Goal: Transaction & Acquisition: Download file/media

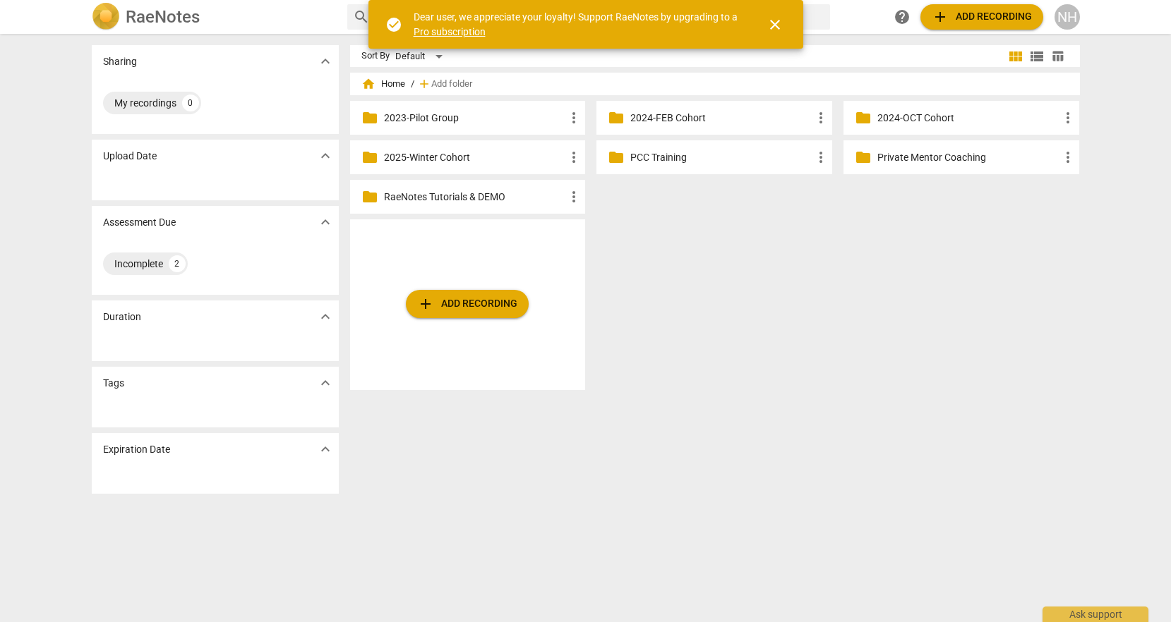
click at [421, 155] on p "2025-Winter Cohort" at bounding box center [475, 157] width 182 height 15
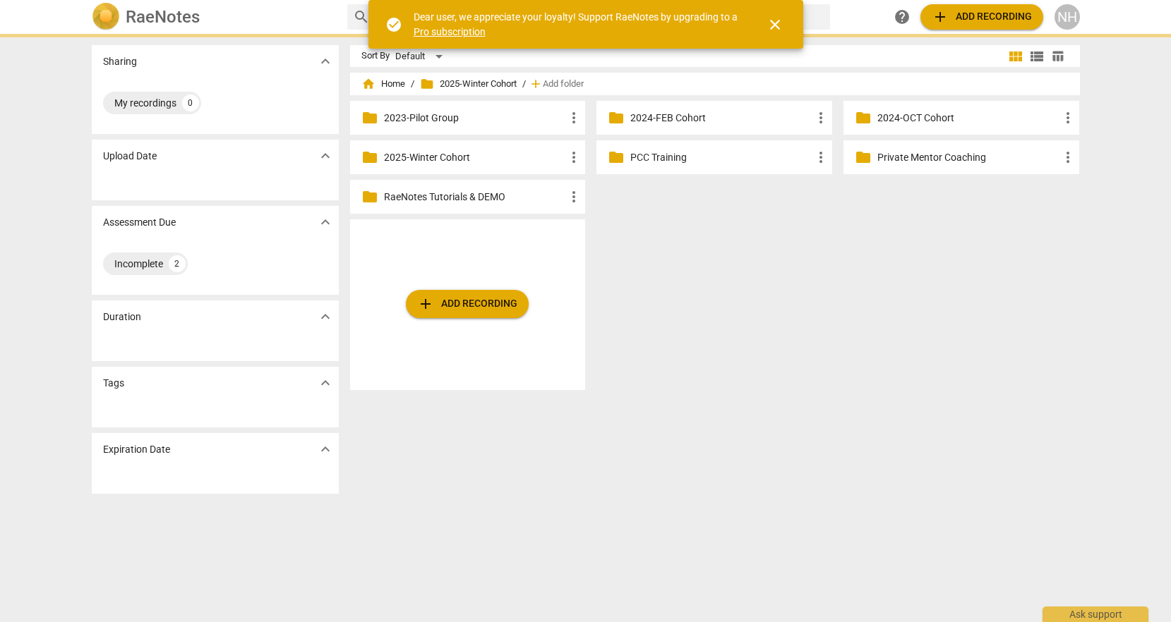
click at [421, 155] on p "2025-Winter Cohort" at bounding box center [475, 157] width 182 height 15
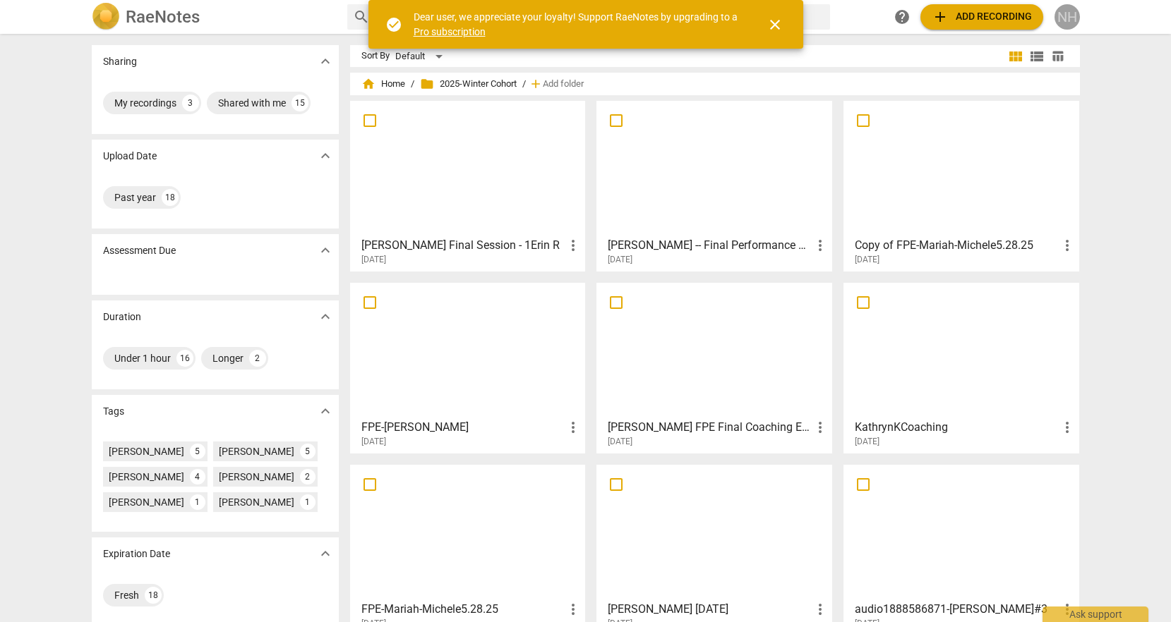
click at [1077, 23] on div "NH" at bounding box center [1066, 16] width 25 height 25
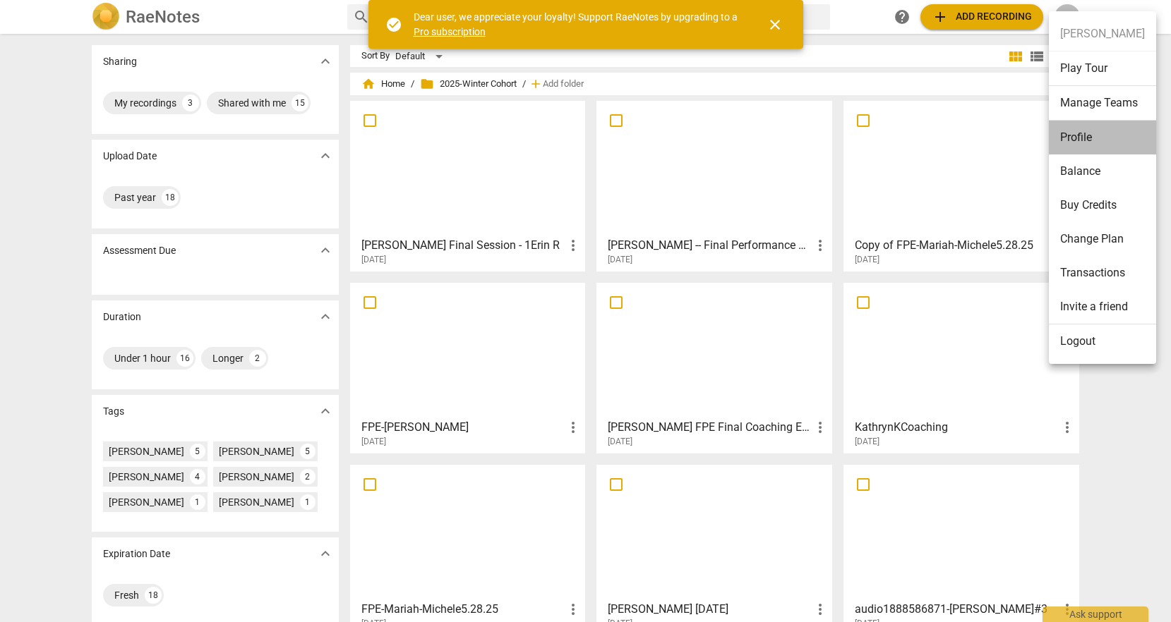
click at [1085, 133] on li "Profile" at bounding box center [1102, 138] width 107 height 34
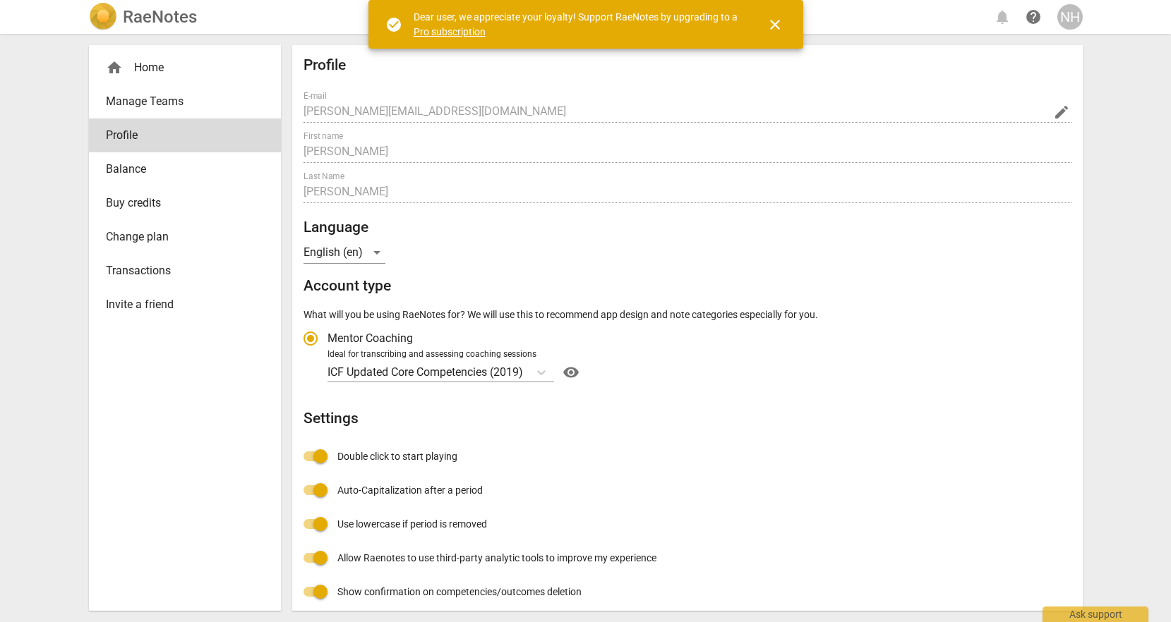
radio input "false"
click at [1065, 15] on div "NH" at bounding box center [1069, 16] width 25 height 25
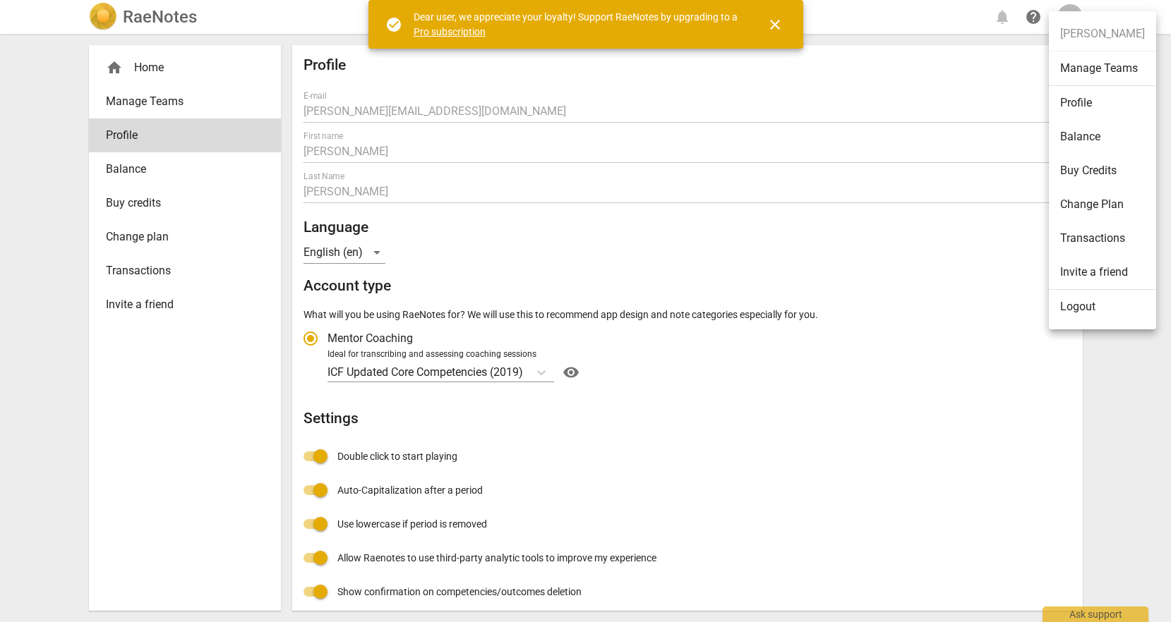
click at [152, 66] on div at bounding box center [585, 311] width 1171 height 622
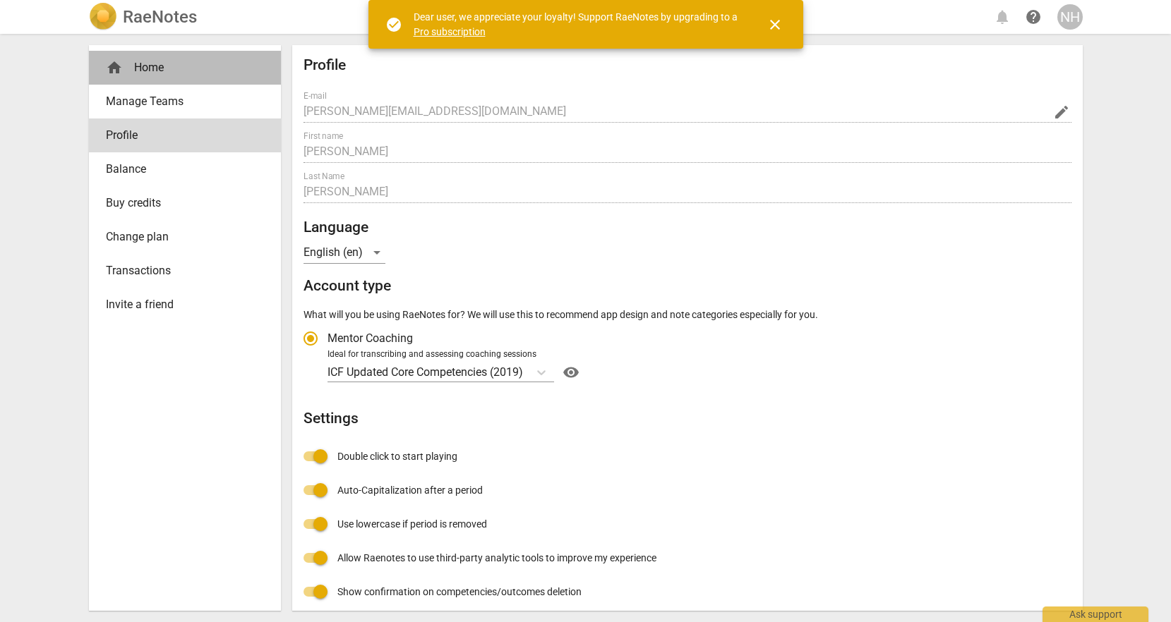
click at [152, 68] on div "home Home" at bounding box center [179, 67] width 147 height 17
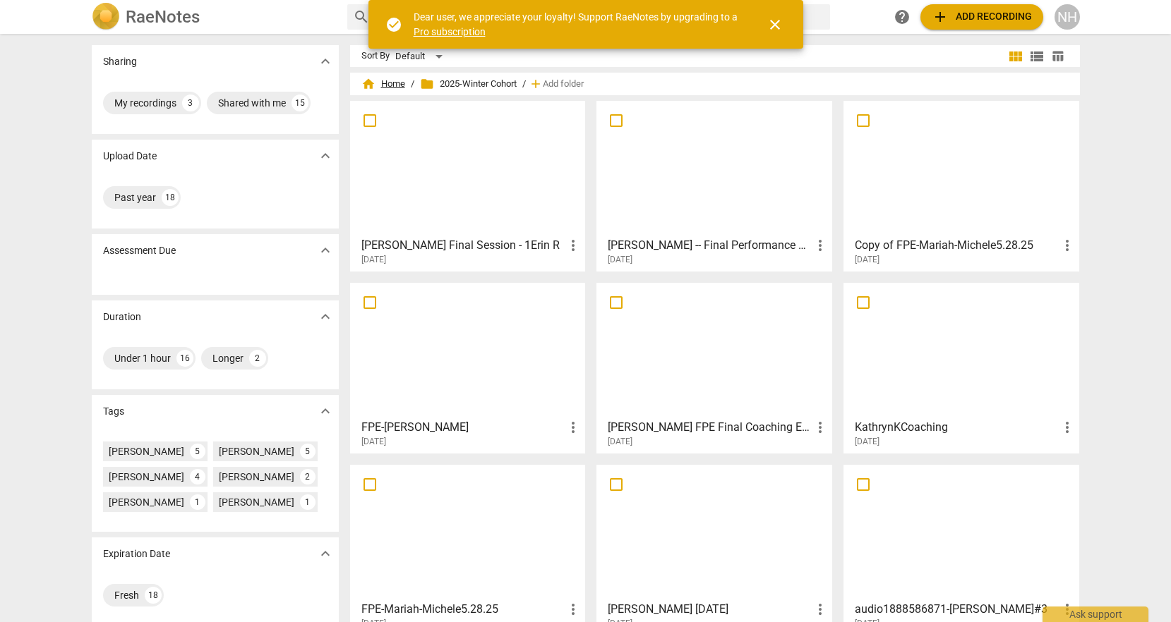
click at [399, 87] on span "home Home" at bounding box center [383, 84] width 44 height 14
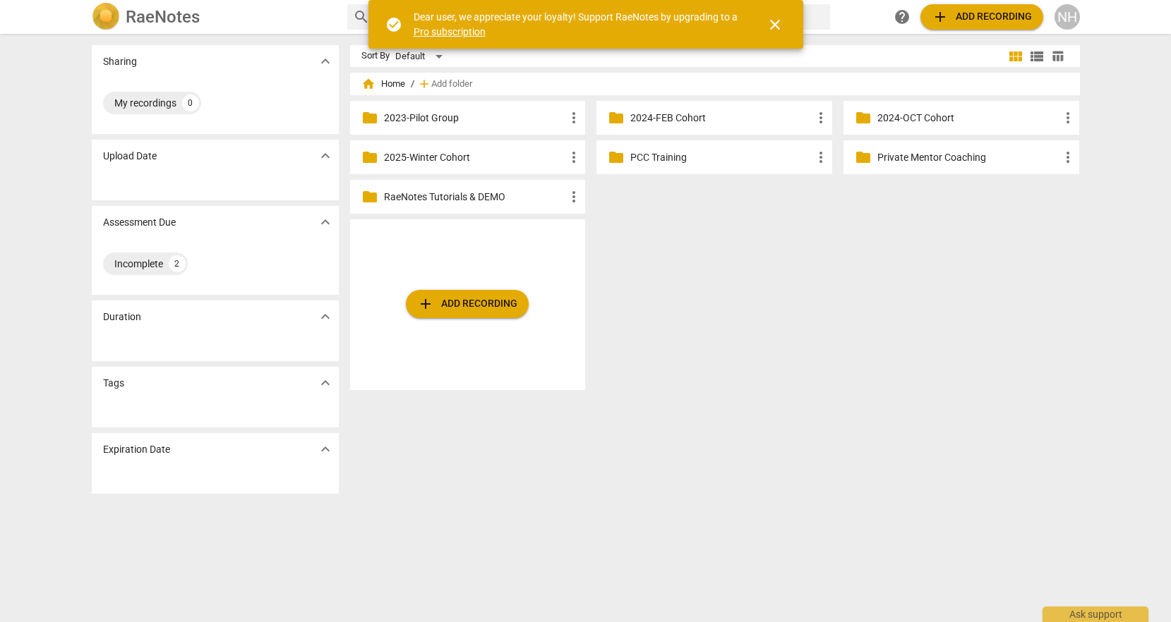
click at [934, 119] on p "2024-OCT Cohort" at bounding box center [968, 118] width 182 height 15
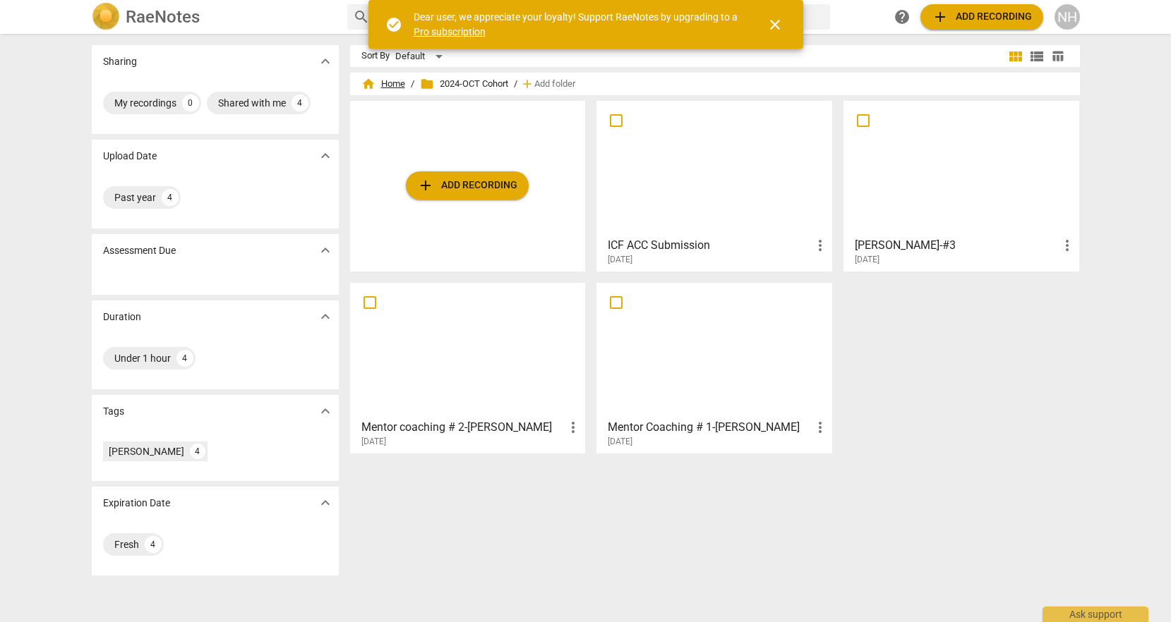
click at [390, 85] on span "home Home" at bounding box center [383, 84] width 44 height 14
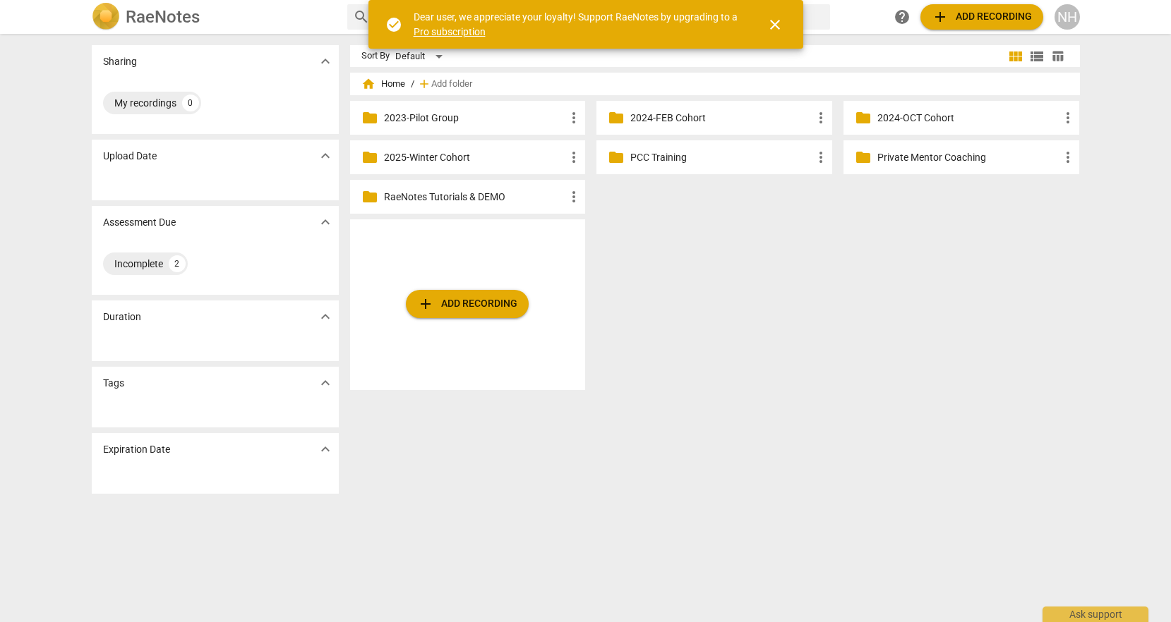
click at [425, 157] on p "2025-Winter Cohort" at bounding box center [475, 157] width 182 height 15
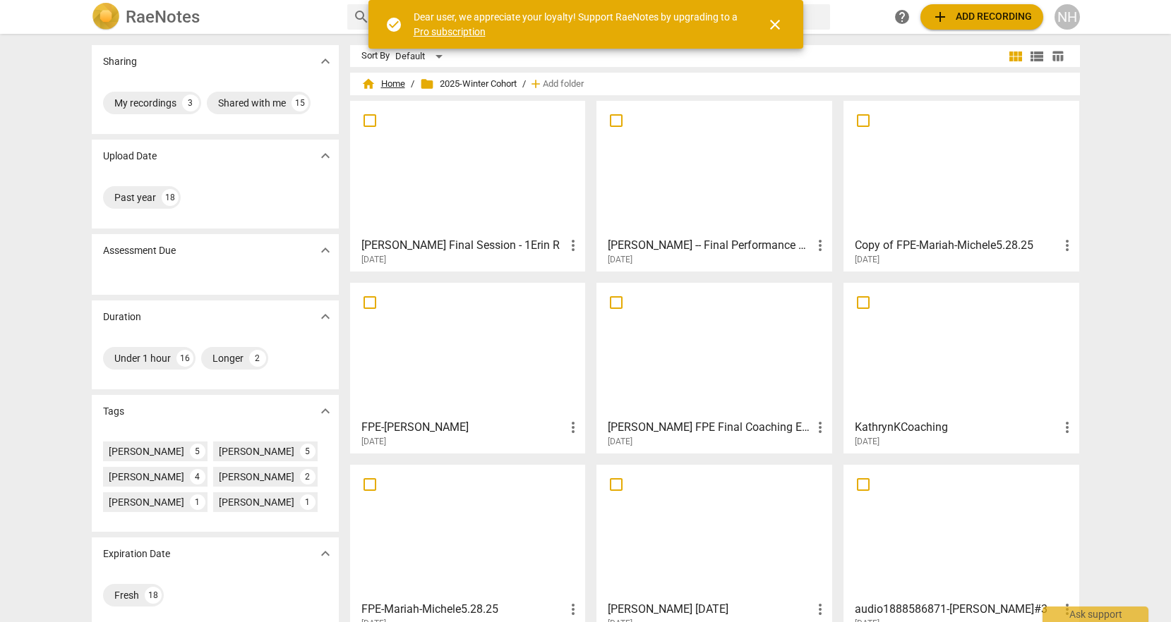
click at [387, 86] on span "home Home" at bounding box center [383, 84] width 44 height 14
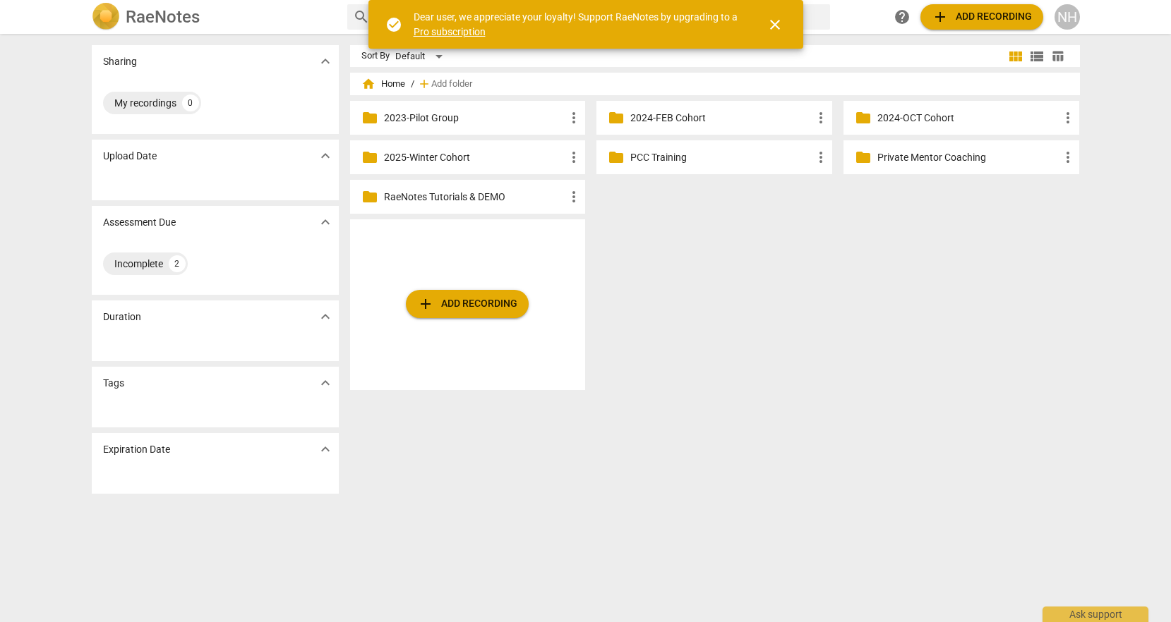
click at [1067, 16] on div "NH" at bounding box center [1066, 16] width 25 height 25
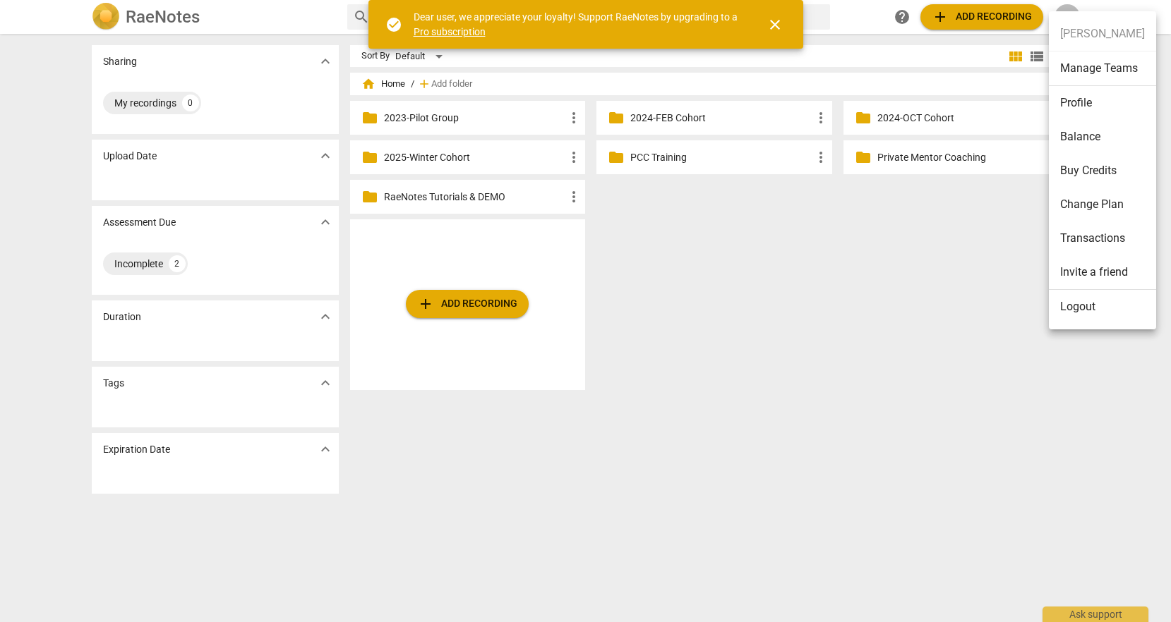
click at [1082, 313] on li "Logout" at bounding box center [1102, 307] width 107 height 34
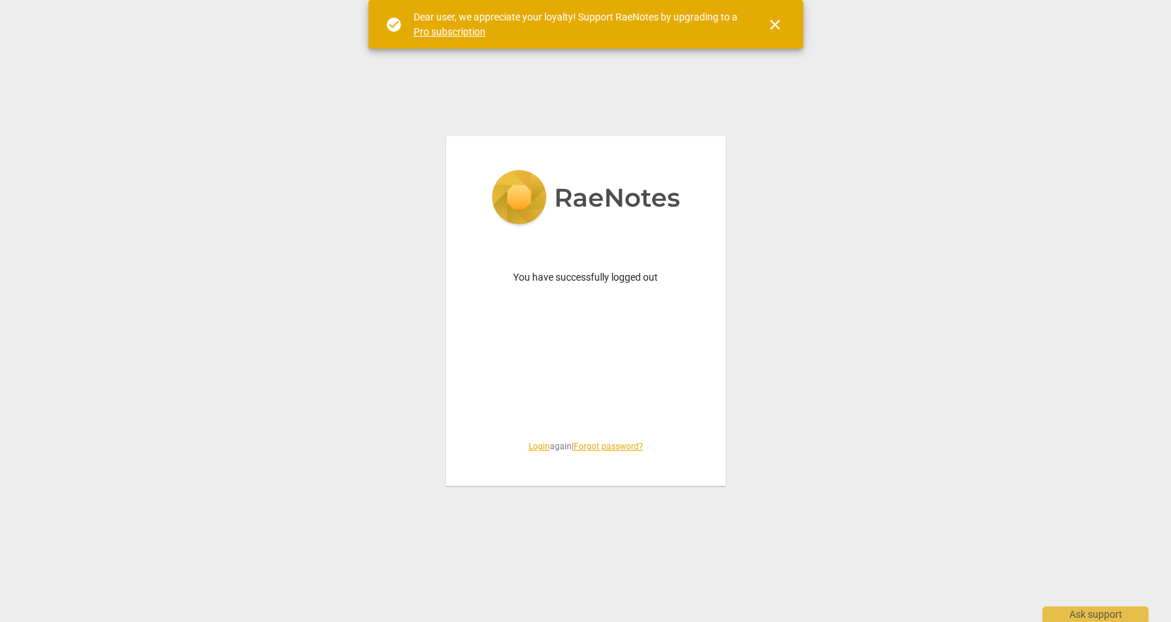
click at [526, 452] on span "Login again | Forgot password?" at bounding box center [586, 447] width 212 height 12
click at [532, 446] on link "Login" at bounding box center [539, 447] width 21 height 10
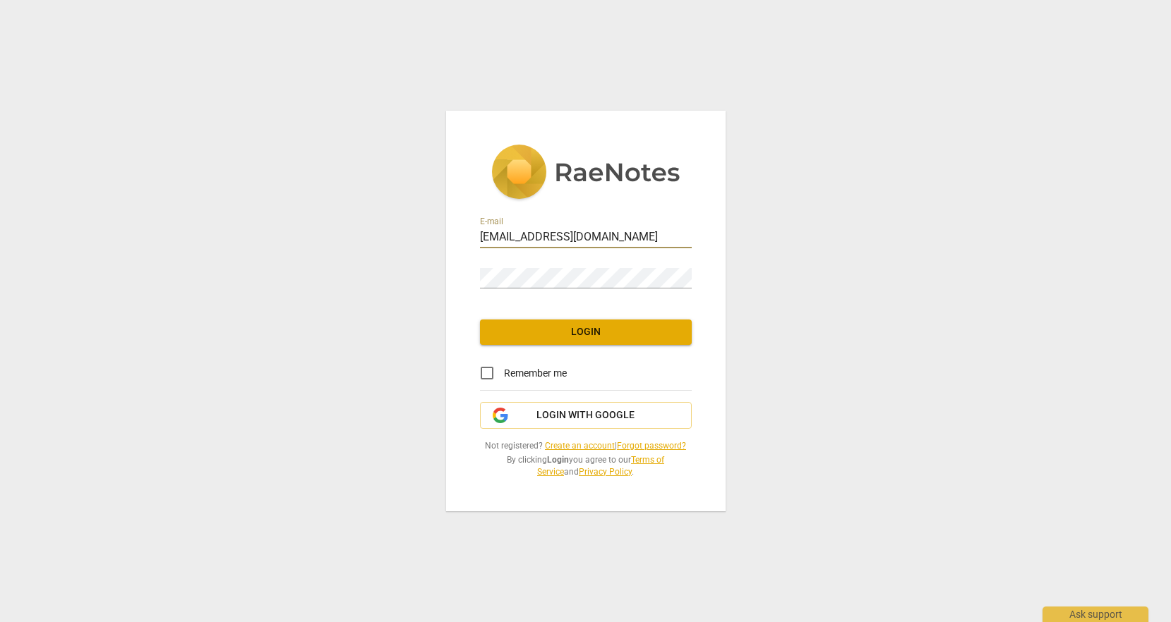
scroll to position [0, 1]
type input "[EMAIL_ADDRESS][DOMAIN_NAME]"
click at [665, 338] on span "Login" at bounding box center [585, 332] width 189 height 14
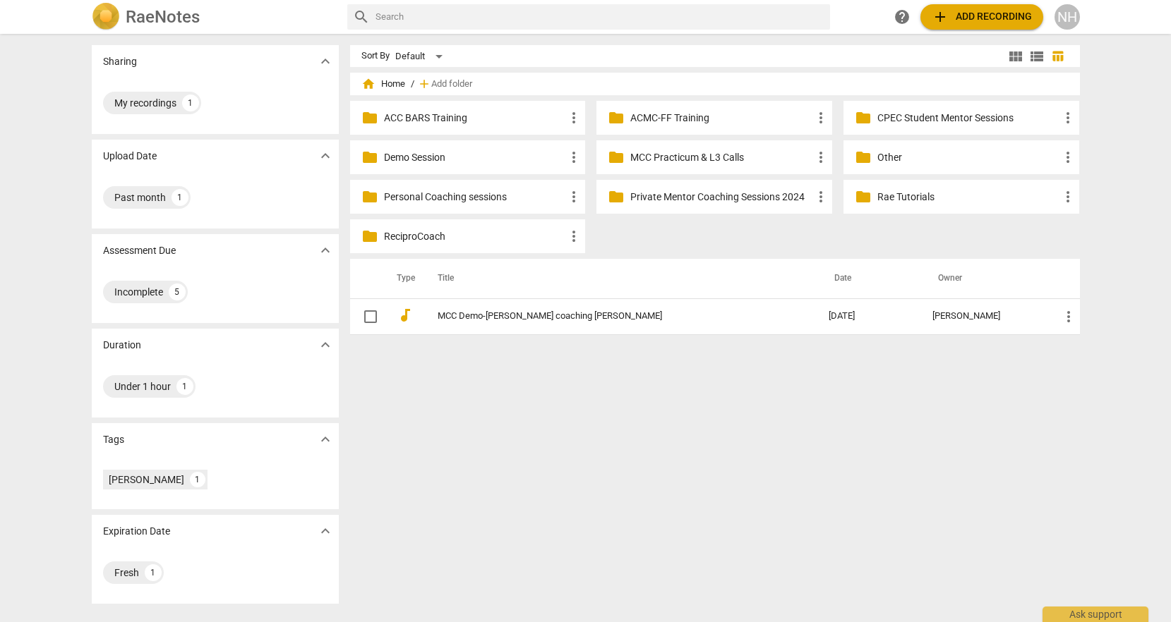
click at [923, 119] on p "CPEC Student Mentor Sessions" at bounding box center [968, 118] width 182 height 15
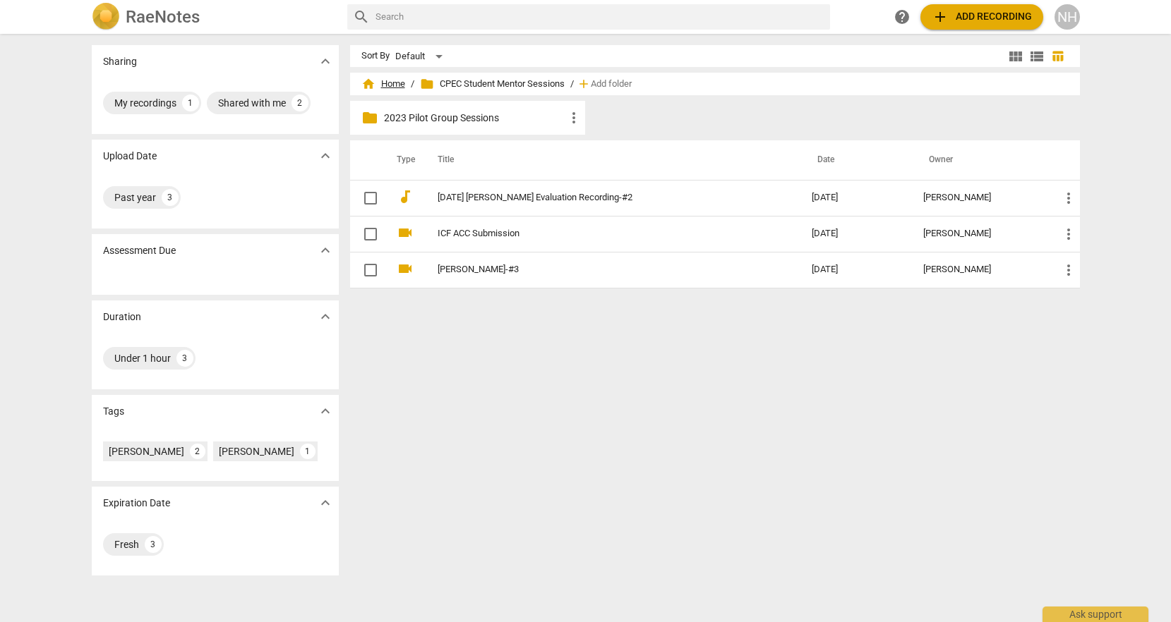
click at [389, 88] on span "home Home" at bounding box center [383, 84] width 44 height 14
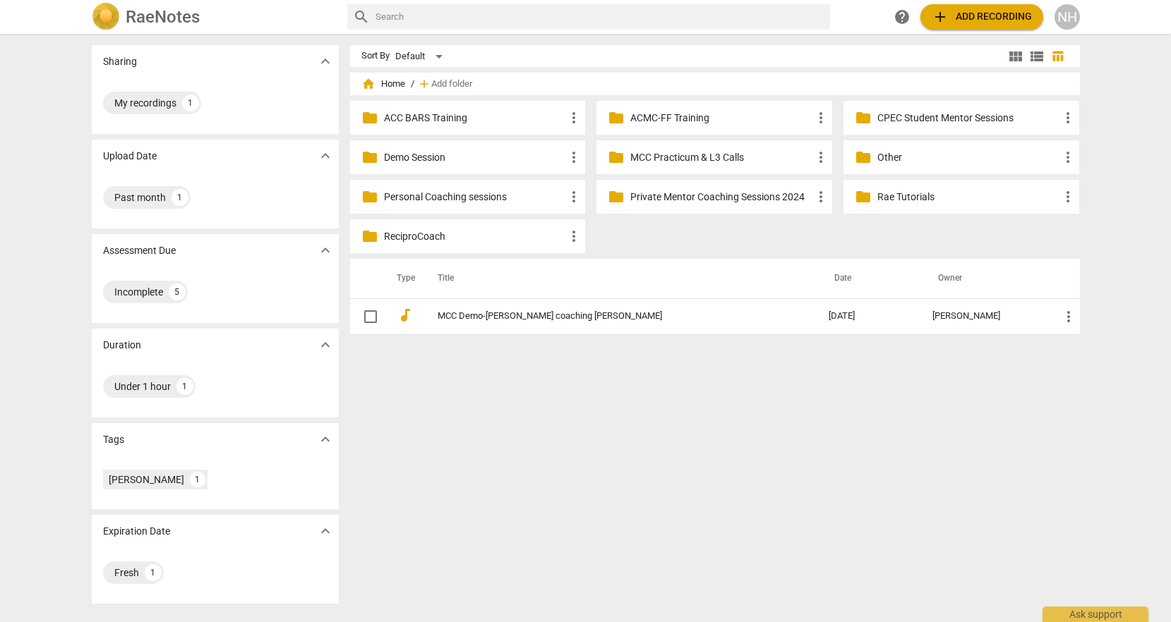
click at [730, 158] on p "MCC Practicum & L3 Calls" at bounding box center [721, 157] width 182 height 15
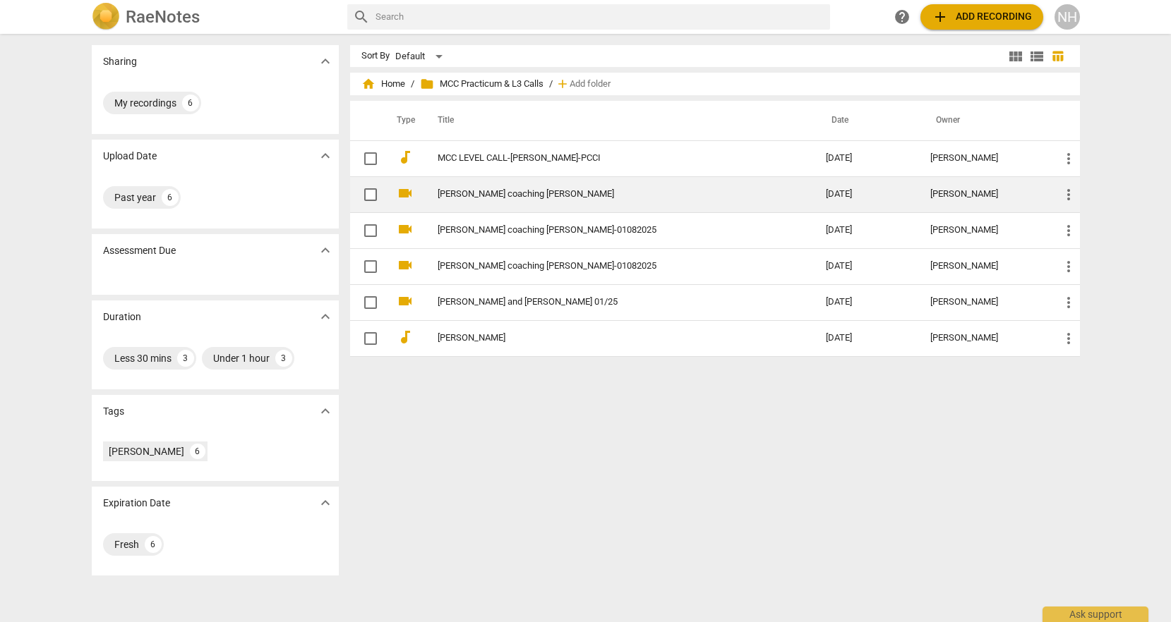
click at [500, 196] on link "[PERSON_NAME] coaching [PERSON_NAME]" at bounding box center [605, 194] width 337 height 11
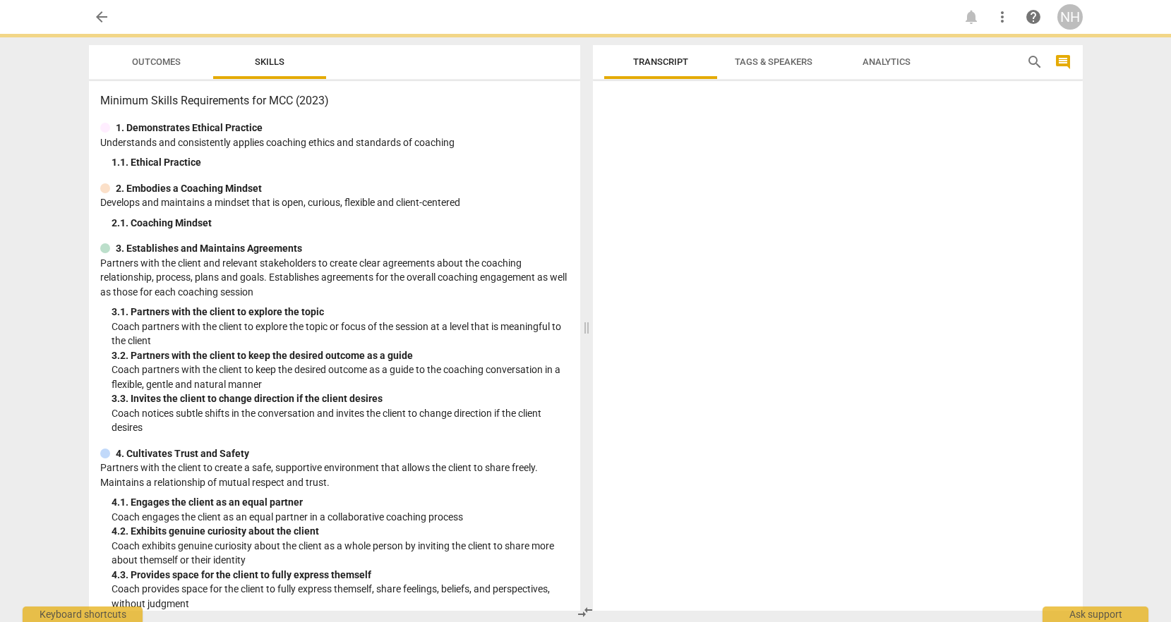
click at [500, 196] on p "Develops and maintains a mindset that is open, curious, flexible and client-cen…" at bounding box center [334, 202] width 469 height 15
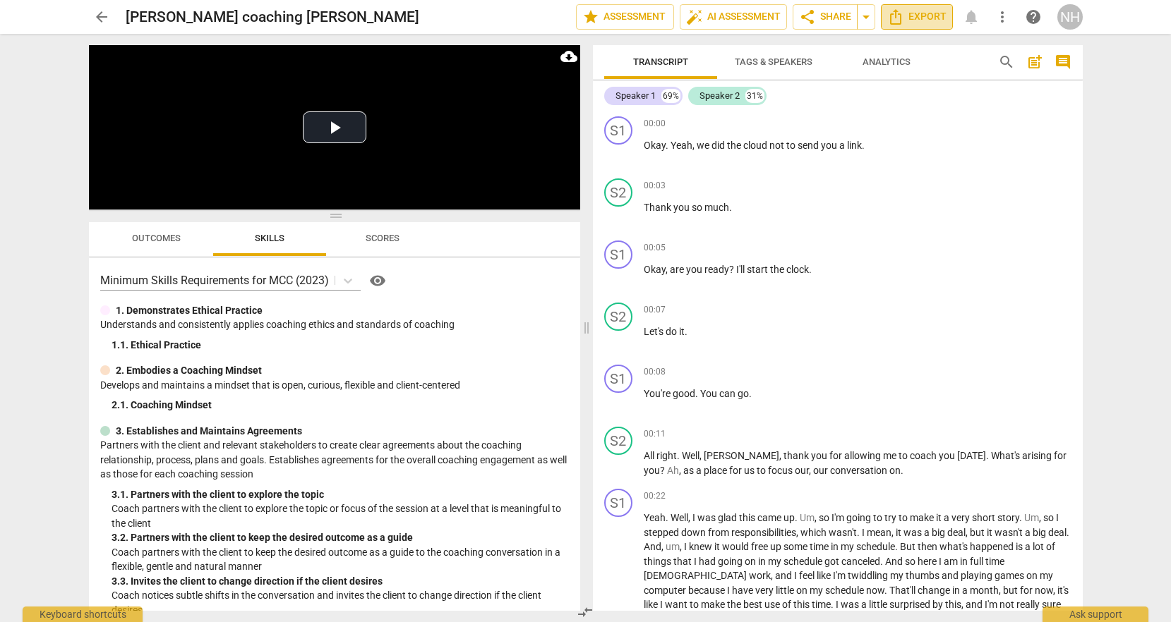
click at [923, 16] on span "Export" at bounding box center [916, 16] width 59 height 17
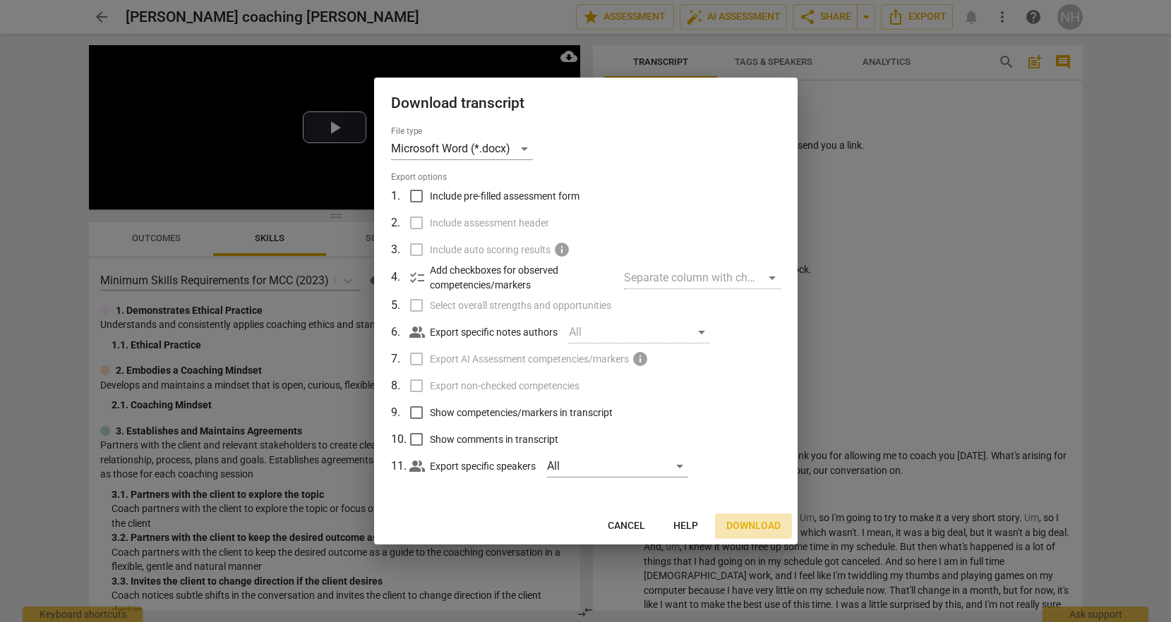
click at [751, 525] on span "Download" at bounding box center [753, 526] width 54 height 14
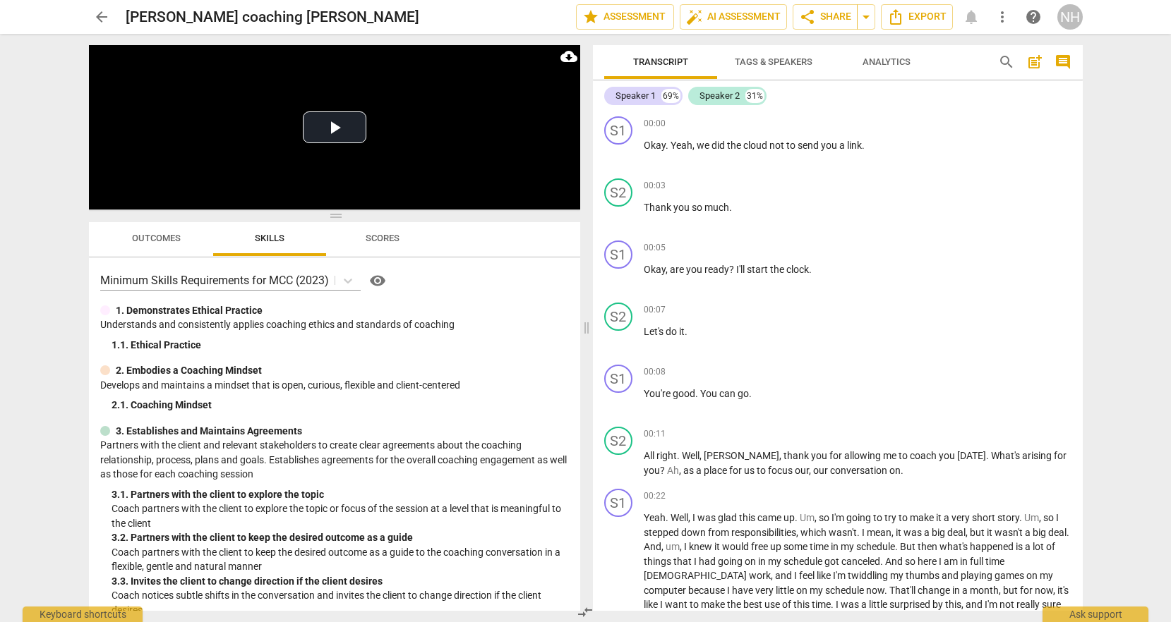
click at [100, 15] on span "arrow_back" at bounding box center [101, 16] width 17 height 17
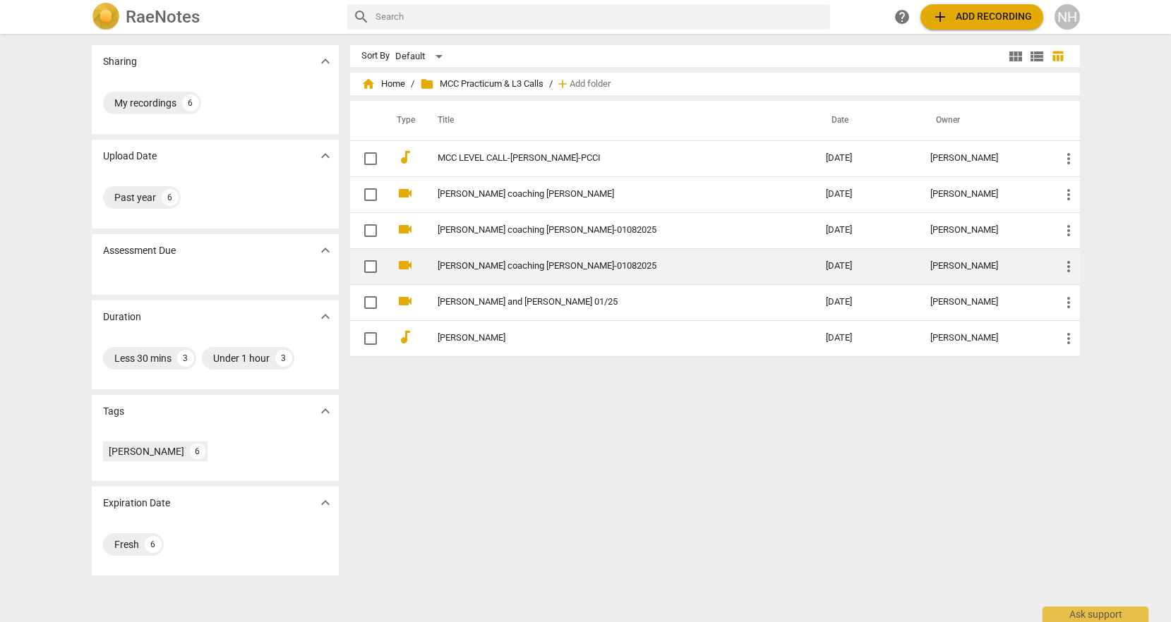
click at [500, 267] on link "[PERSON_NAME] coaching [PERSON_NAME]-01082025" at bounding box center [605, 266] width 337 height 11
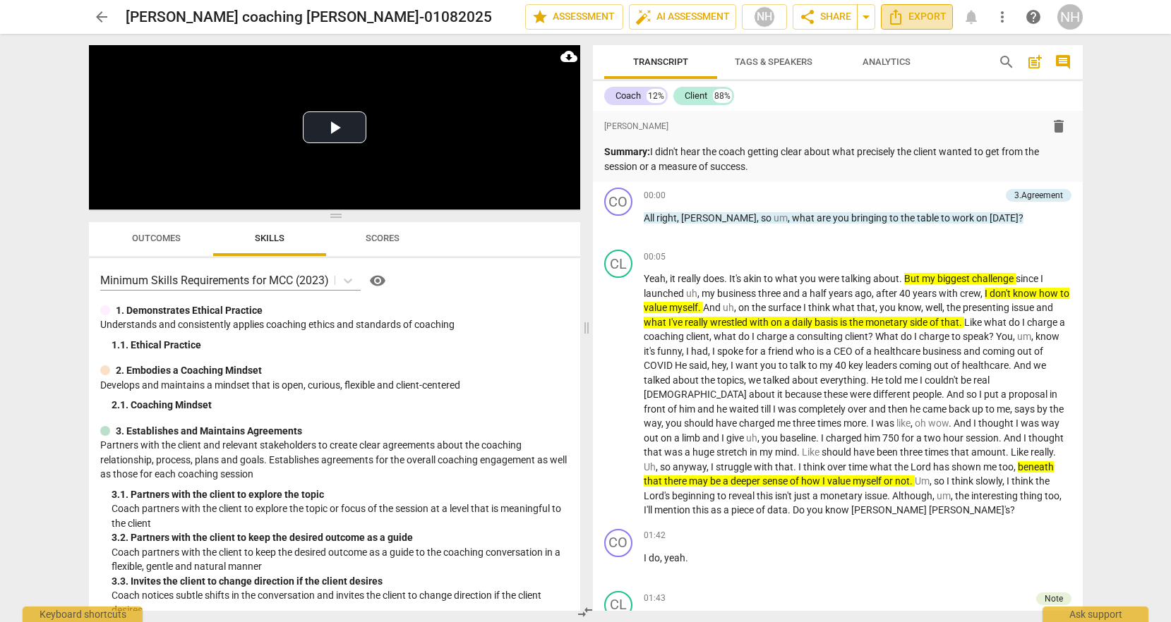
click at [926, 20] on span "Export" at bounding box center [916, 16] width 59 height 17
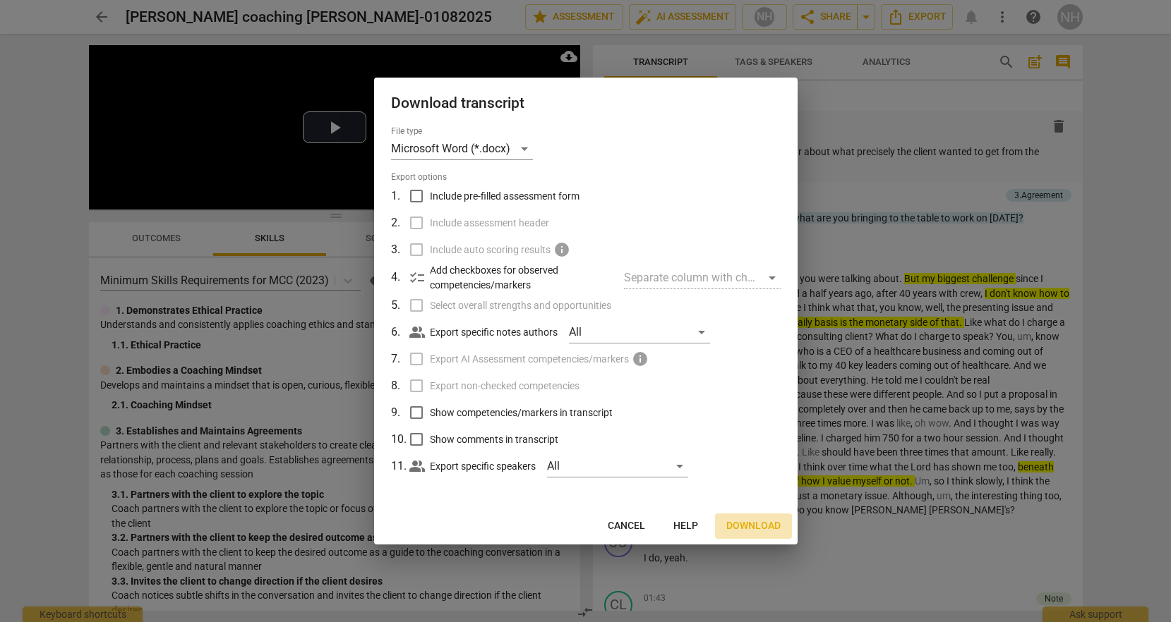
click at [759, 529] on span "Download" at bounding box center [753, 526] width 54 height 14
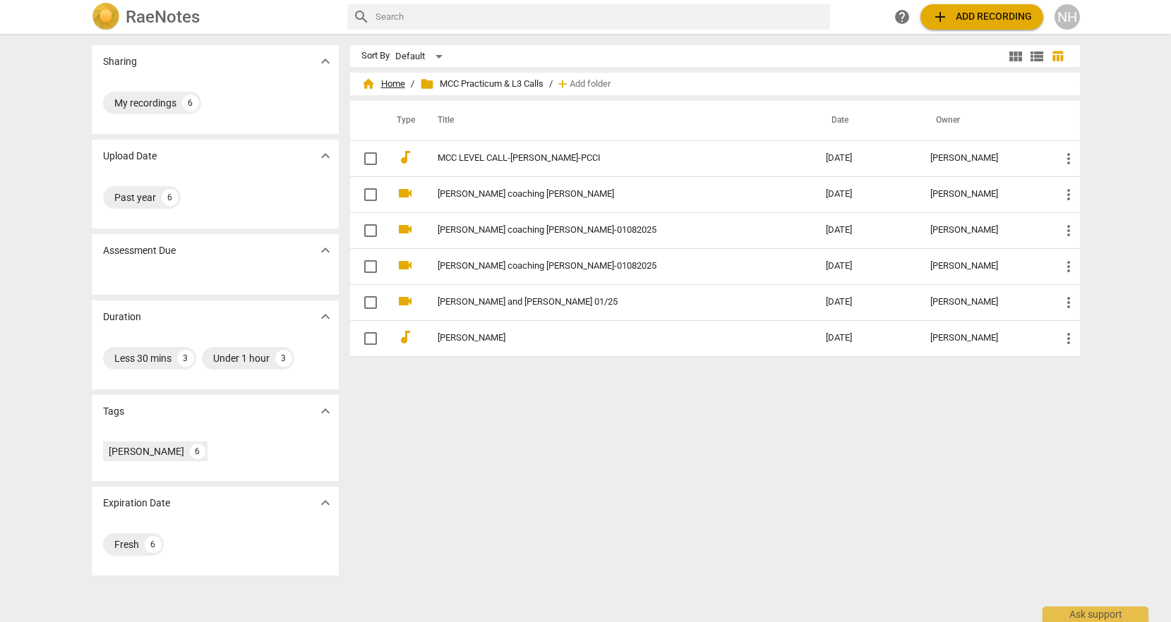
click at [385, 85] on span "home Home" at bounding box center [383, 84] width 44 height 14
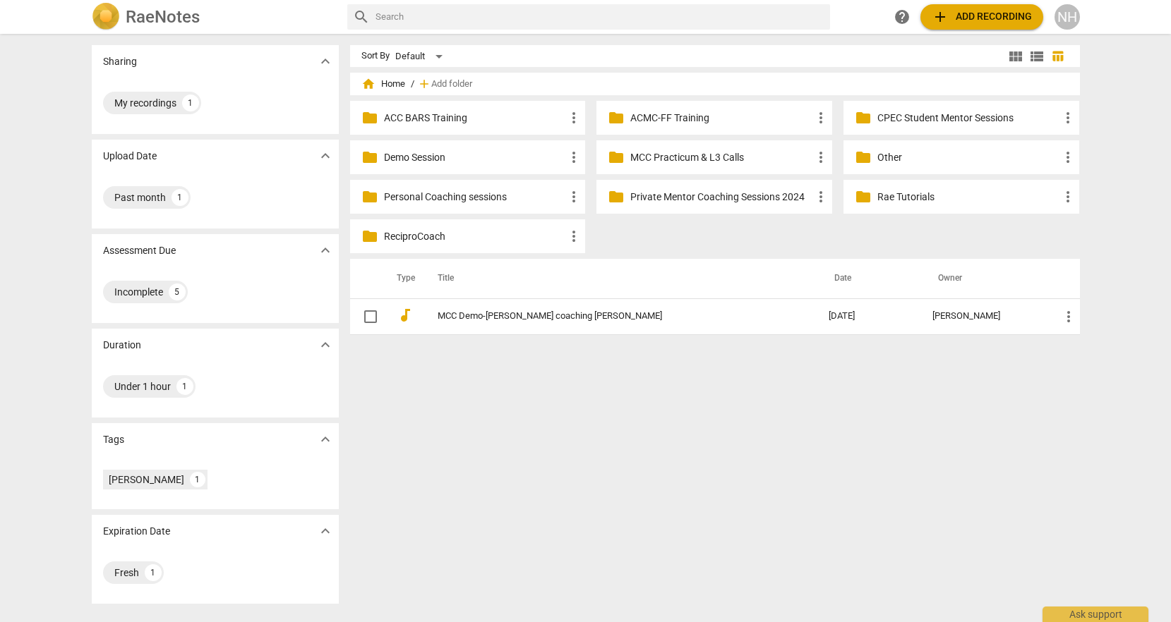
click at [739, 200] on p "Private Mentor Coaching Sessions 2024" at bounding box center [721, 197] width 182 height 15
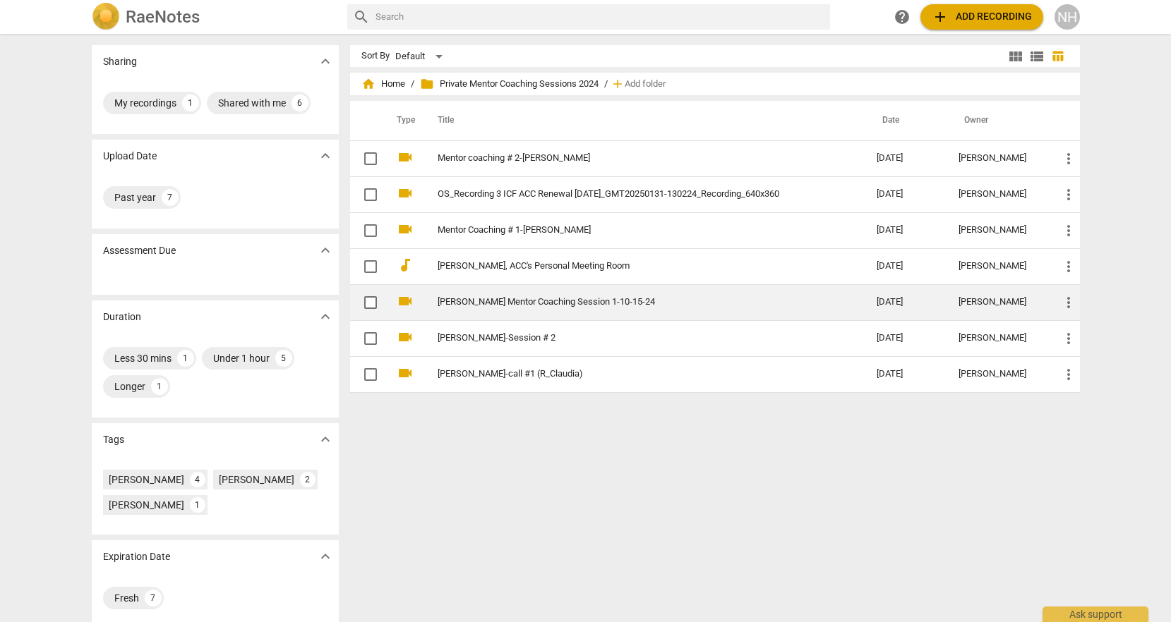
click at [515, 304] on link "[PERSON_NAME] Mentor Coaching Session 1-10-15-24" at bounding box center [631, 302] width 389 height 11
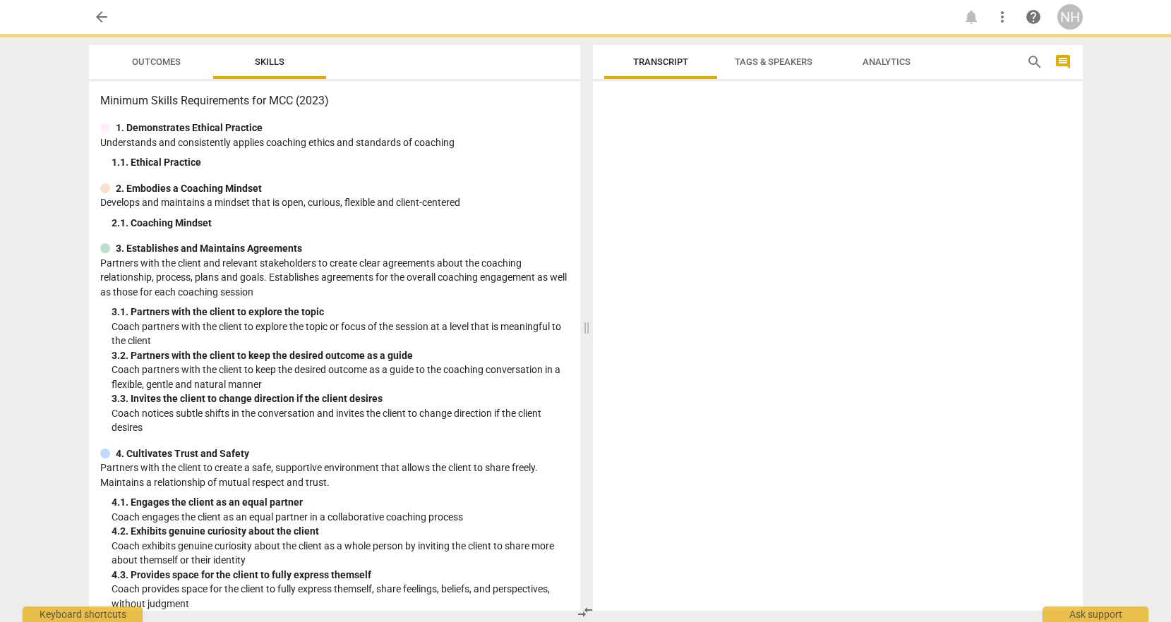
click at [515, 305] on div "3. 1. Partners with the client to explore the topic" at bounding box center [339, 312] width 457 height 15
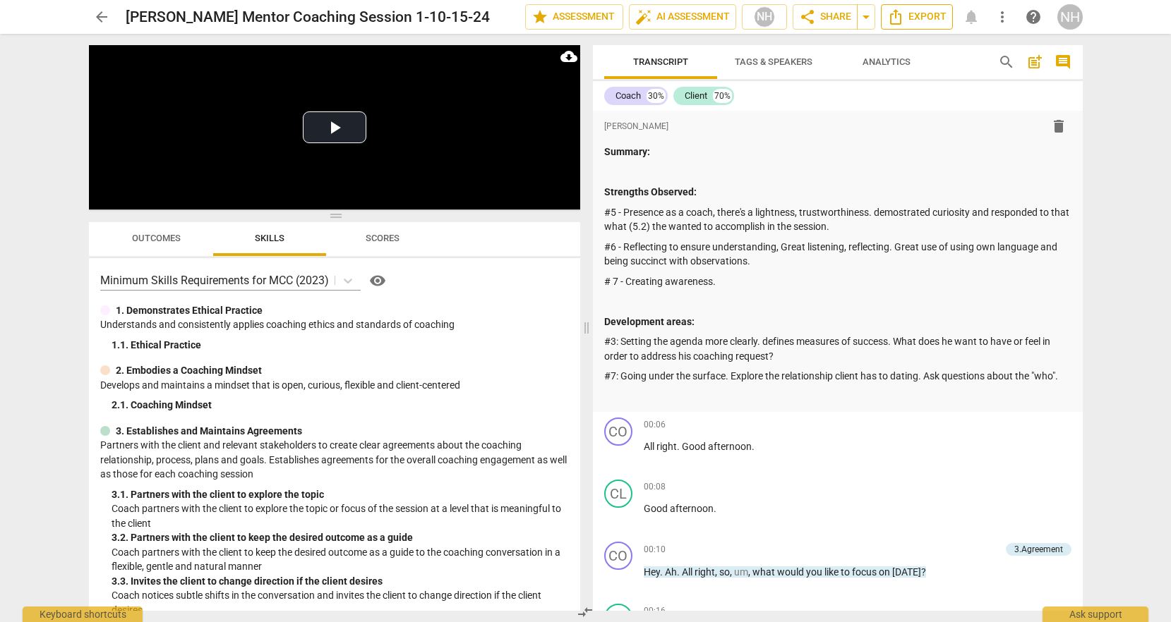
click at [915, 13] on span "Export" at bounding box center [916, 16] width 59 height 17
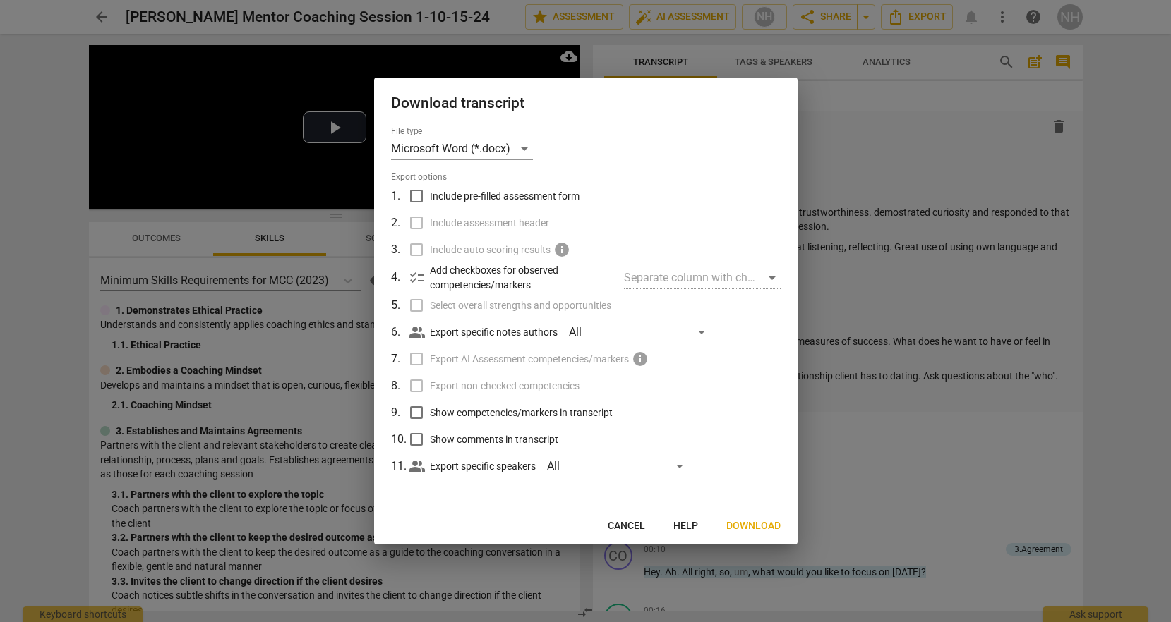
click at [761, 529] on span "Download" at bounding box center [753, 526] width 54 height 14
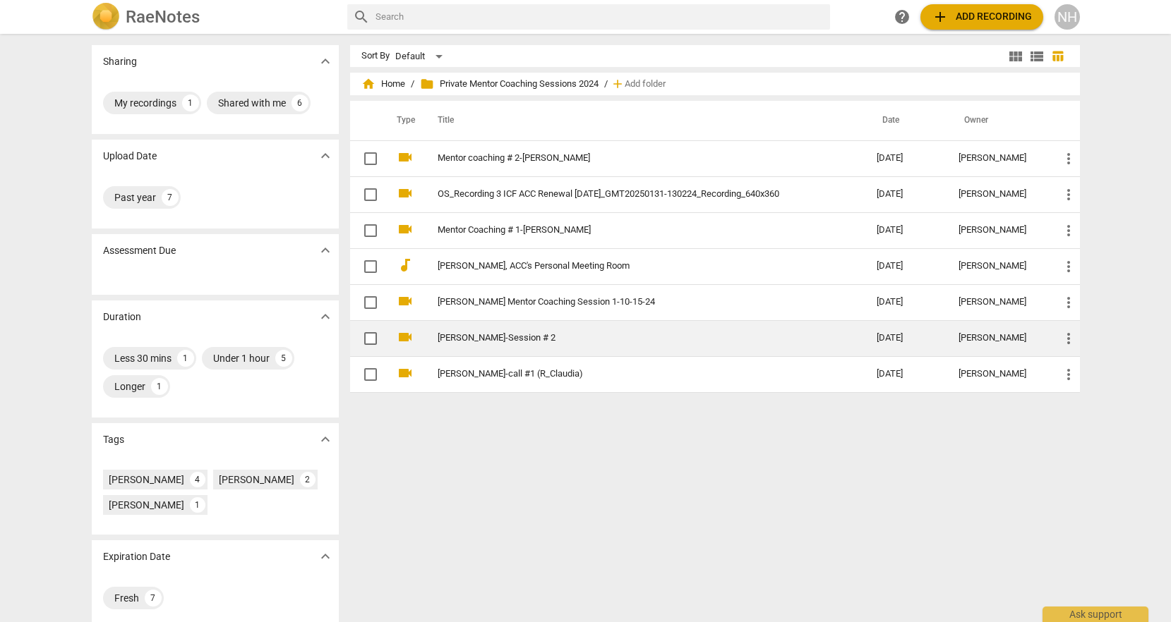
click at [704, 338] on link "[PERSON_NAME]-Session # 2" at bounding box center [631, 338] width 389 height 11
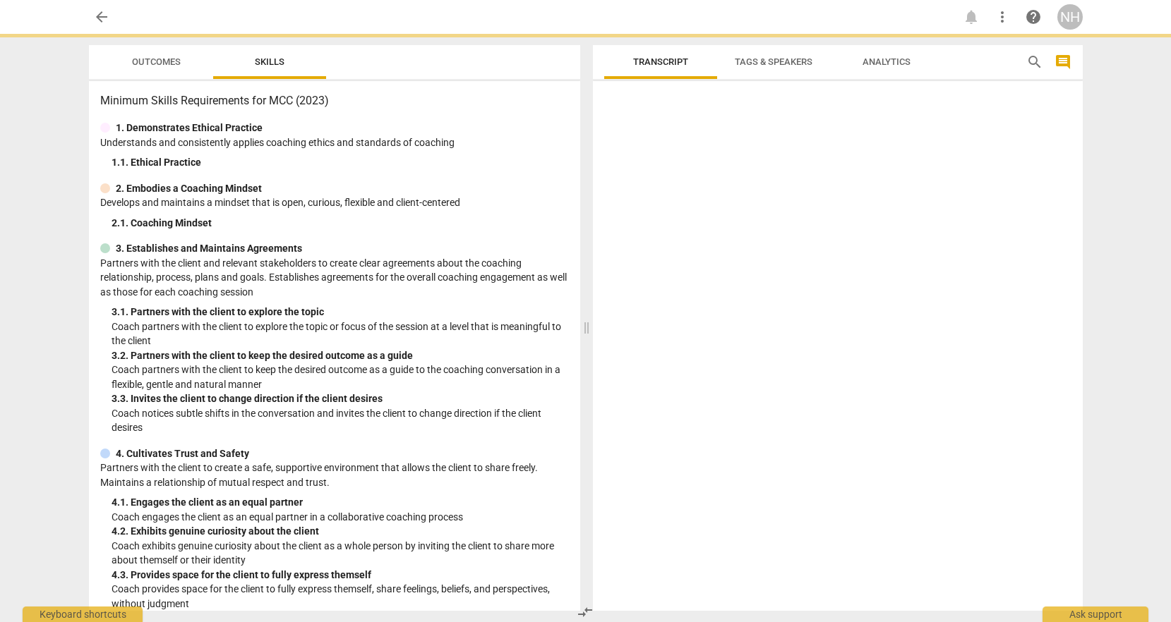
click at [704, 338] on div at bounding box center [838, 349] width 490 height 524
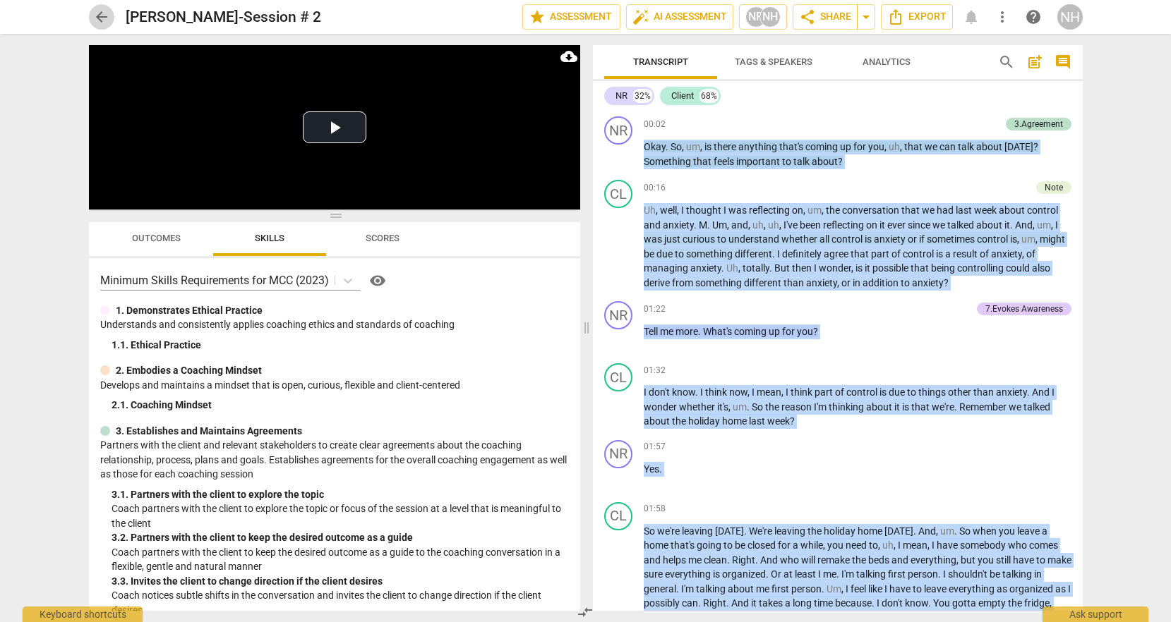
click at [97, 21] on span "arrow_back" at bounding box center [101, 16] width 17 height 17
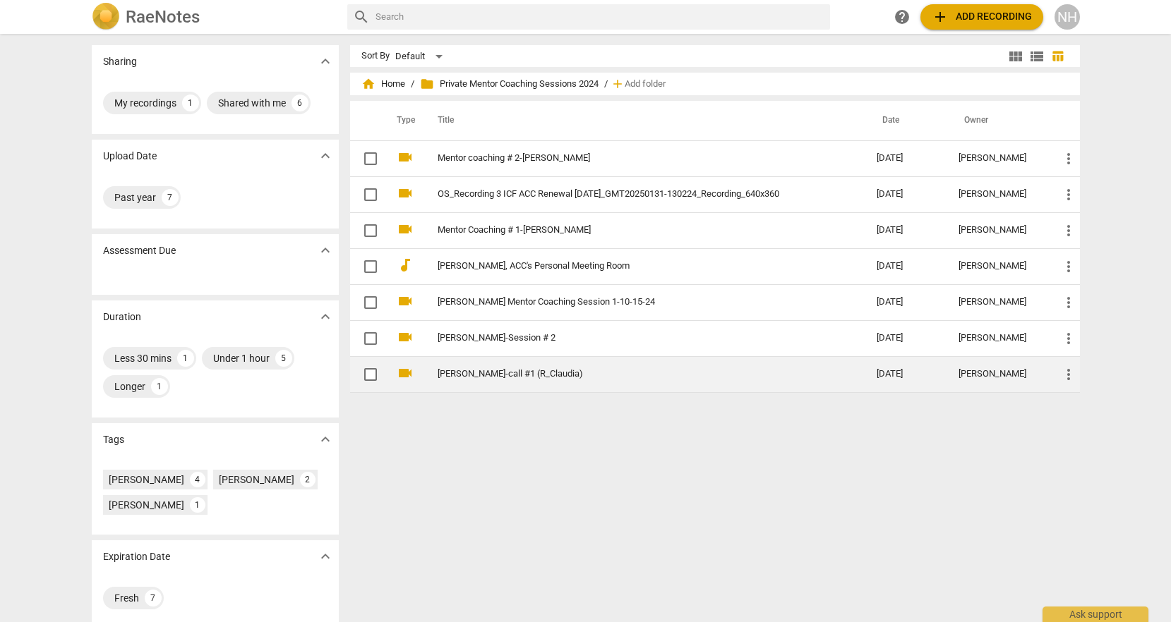
click at [529, 372] on link "[PERSON_NAME]-call #1 (R_Claudia)" at bounding box center [631, 374] width 389 height 11
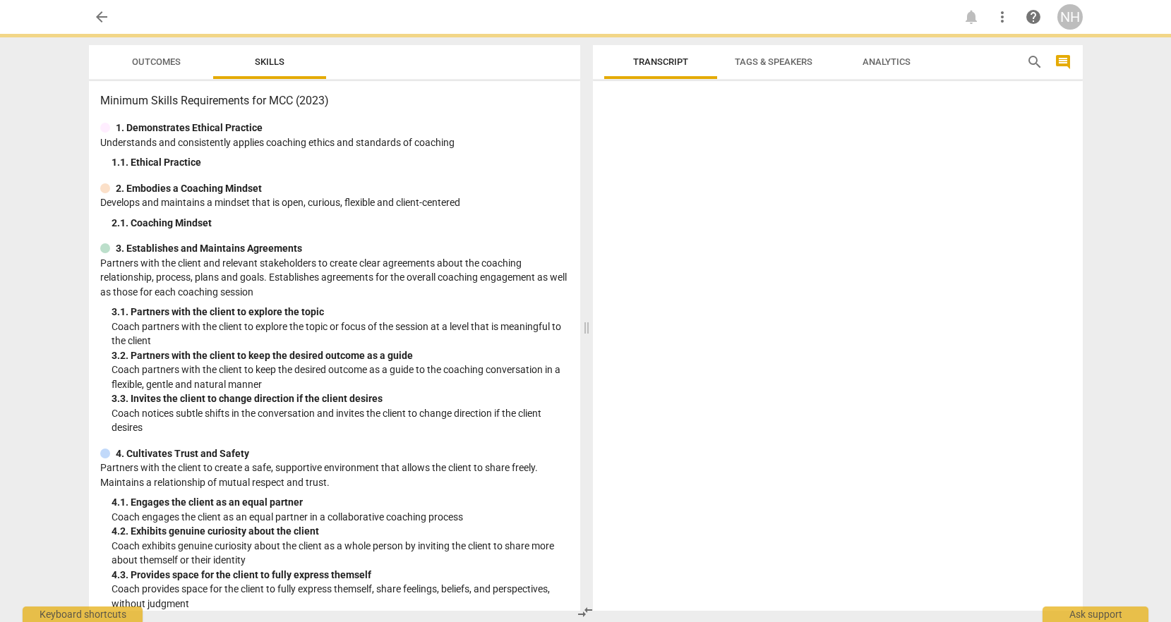
click at [529, 372] on p "Coach partners with the client to keep the desired outcome as a guide to the co…" at bounding box center [339, 377] width 457 height 29
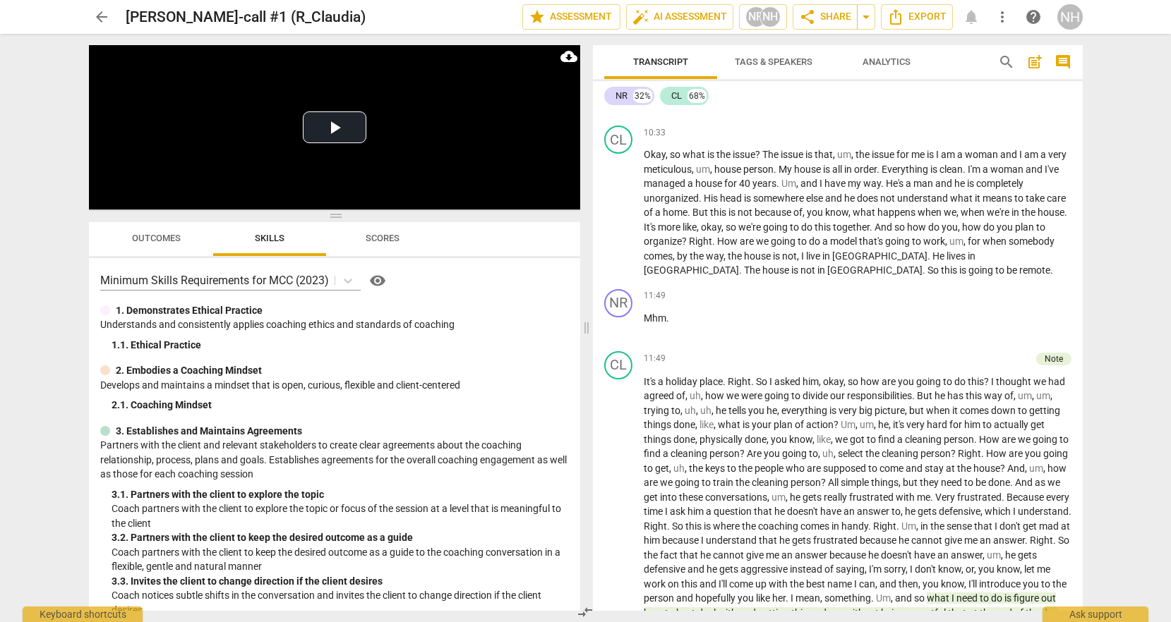
scroll to position [2461, 0]
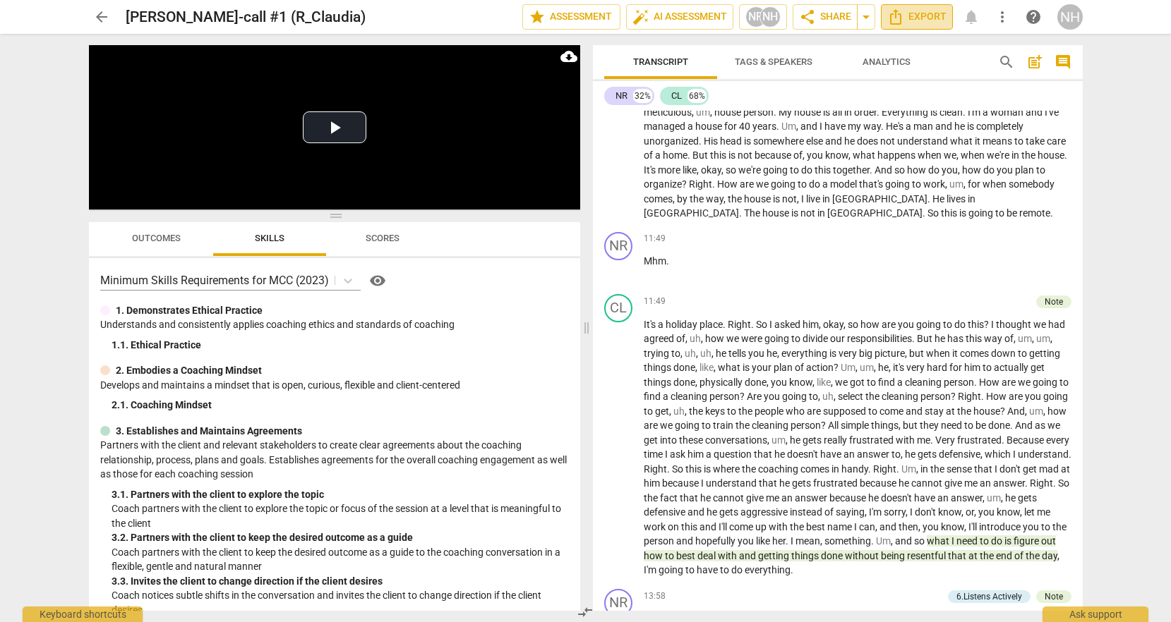
click at [914, 20] on span "Export" at bounding box center [916, 16] width 59 height 17
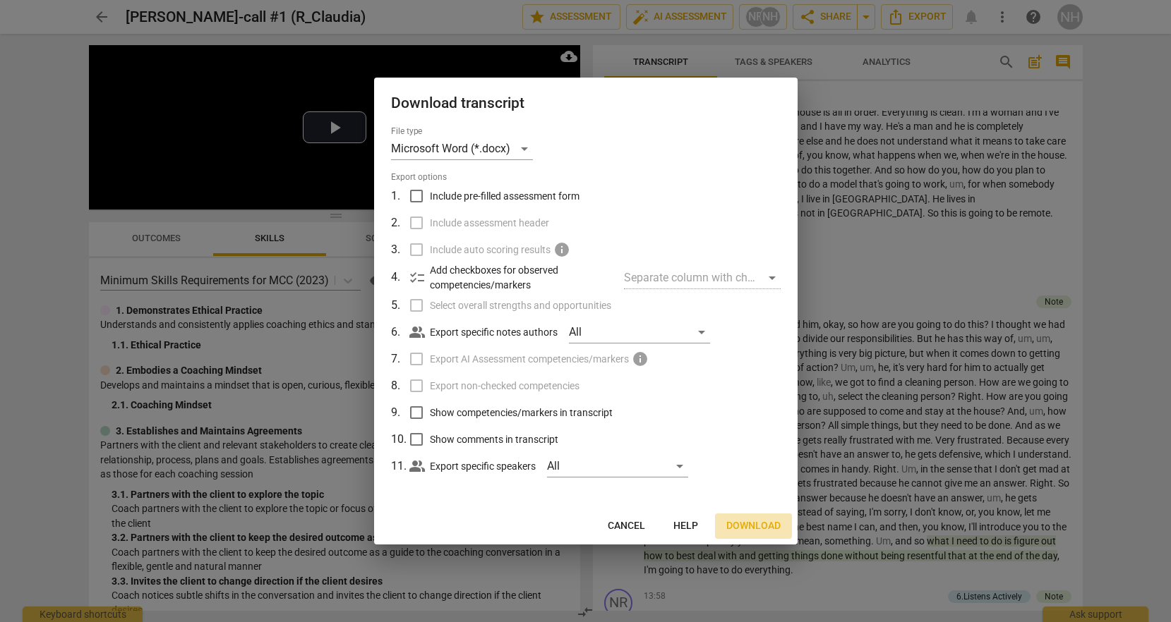
click at [768, 527] on span "Download" at bounding box center [753, 526] width 54 height 14
